Goal: Task Accomplishment & Management: Complete application form

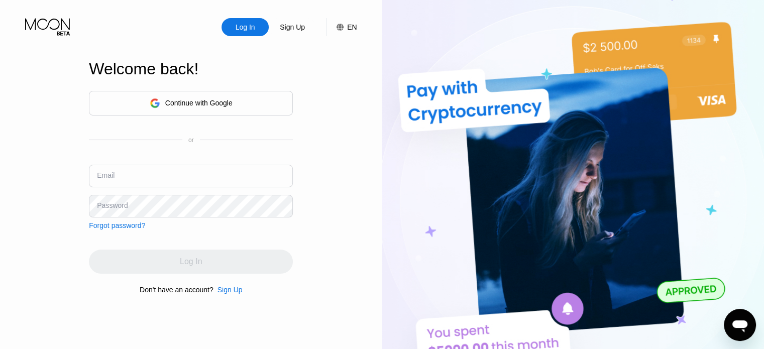
click at [161, 177] on input "text" at bounding box center [191, 176] width 204 height 23
click at [144, 176] on input "text" at bounding box center [191, 176] width 204 height 23
type input "[EMAIL_ADDRESS][DOMAIN_NAME]"
click at [316, 220] on div "Log In Sign Up EN Language English Save Welcome back! Continue with Google or E…" at bounding box center [191, 192] width 382 height 384
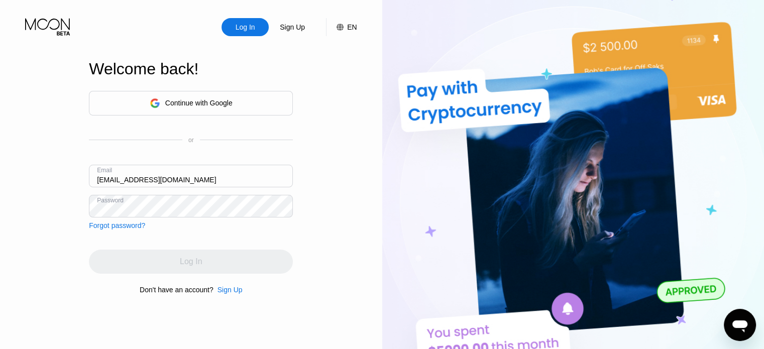
click at [236, 294] on div "Sign Up" at bounding box center [229, 290] width 25 height 8
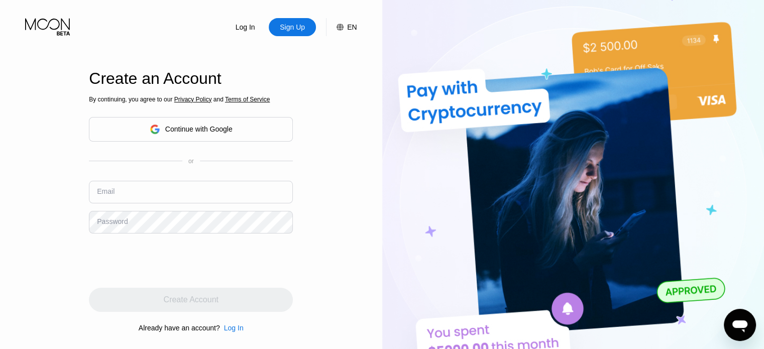
click at [168, 194] on input "text" at bounding box center [191, 192] width 204 height 23
type input "[EMAIL_ADDRESS][DOMAIN_NAME]"
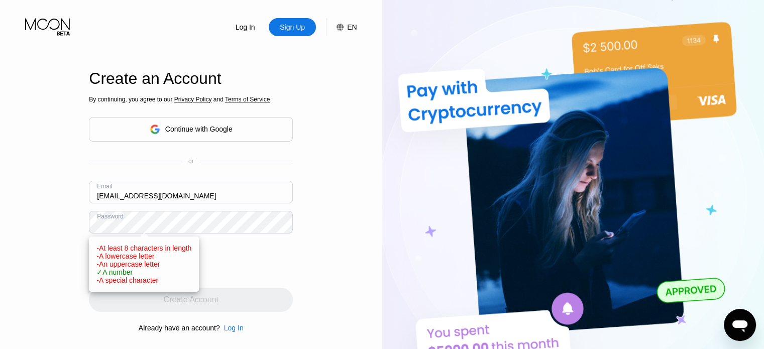
click at [343, 261] on div "Log In Sign Up EN Language English Save Create an Account By continuing, you ag…" at bounding box center [191, 192] width 382 height 384
click at [321, 261] on div "Log In Sign Up EN Language English Save Create an Account By continuing, you ag…" at bounding box center [191, 192] width 382 height 384
click at [64, 225] on div "Log In Sign Up EN Language English Save Create an Account By continuing, you ag…" at bounding box center [191, 192] width 382 height 384
click at [360, 251] on div "Log In Sign Up EN Language English Save Create an Account By continuing, you ag…" at bounding box center [191, 192] width 382 height 384
click at [46, 229] on div "Log In Sign Up EN Language English Save Create an Account By continuing, you ag…" at bounding box center [191, 192] width 382 height 384
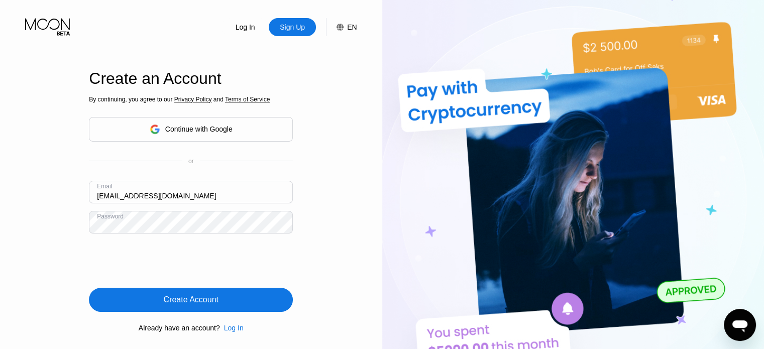
click at [222, 301] on div "Create Account" at bounding box center [191, 300] width 204 height 24
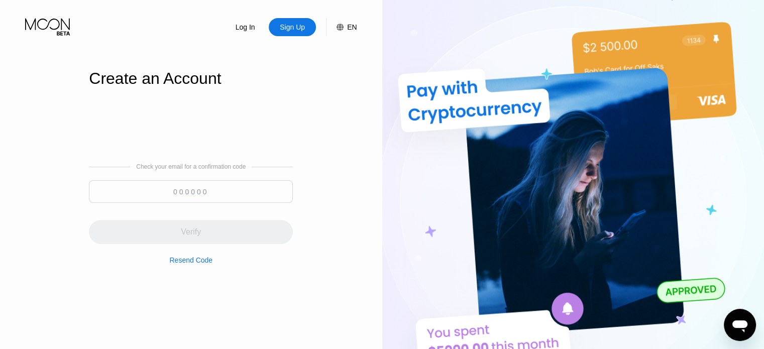
click at [183, 190] on input at bounding box center [191, 191] width 204 height 23
paste input
click at [205, 194] on input at bounding box center [191, 191] width 204 height 23
paste input
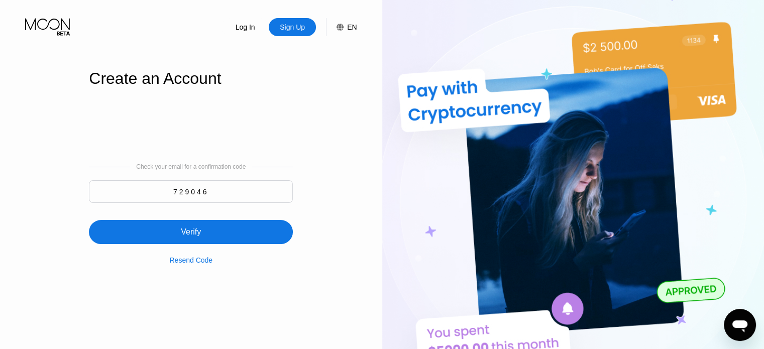
type input "729046"
click at [209, 241] on div "Verify" at bounding box center [191, 232] width 204 height 24
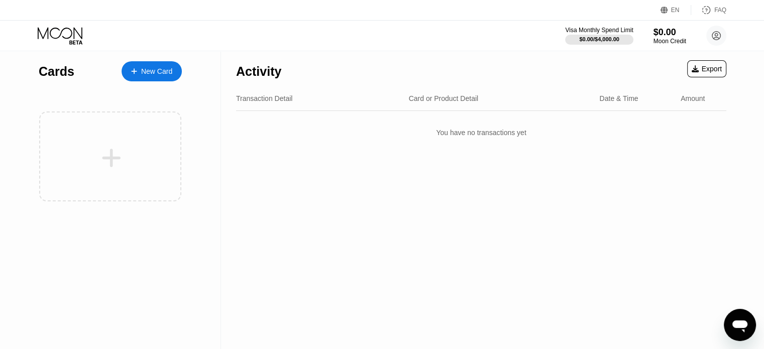
click at [153, 72] on div "New Card" at bounding box center [156, 71] width 31 height 9
